Goal: Information Seeking & Learning: Understand process/instructions

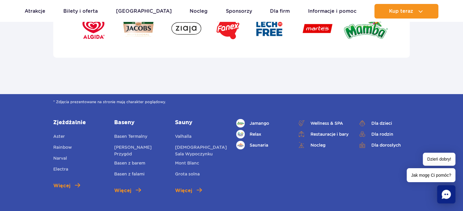
scroll to position [2341, 0]
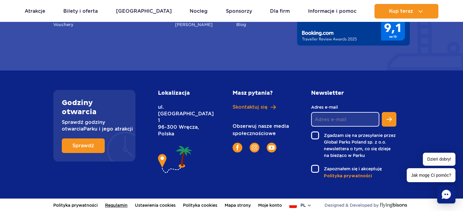
click at [122, 207] on link "Regulamin" at bounding box center [116, 205] width 23 height 13
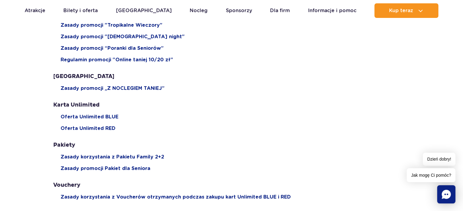
scroll to position [298, 0]
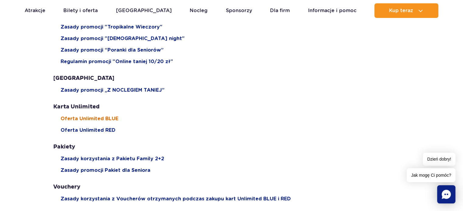
click at [103, 116] on span "Oferta Unlimited BLUE" at bounding box center [90, 119] width 58 height 7
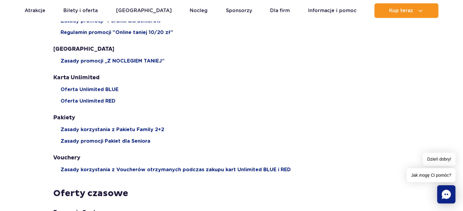
scroll to position [390, 0]
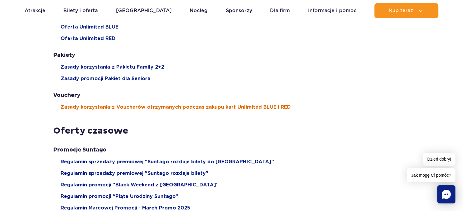
click at [227, 106] on span "Zasady korzystania z Voucherów otrzymanych podczas zakupu kart Unlimited BLUE i…" at bounding box center [176, 107] width 230 height 7
